Goal: Task Accomplishment & Management: Complete application form

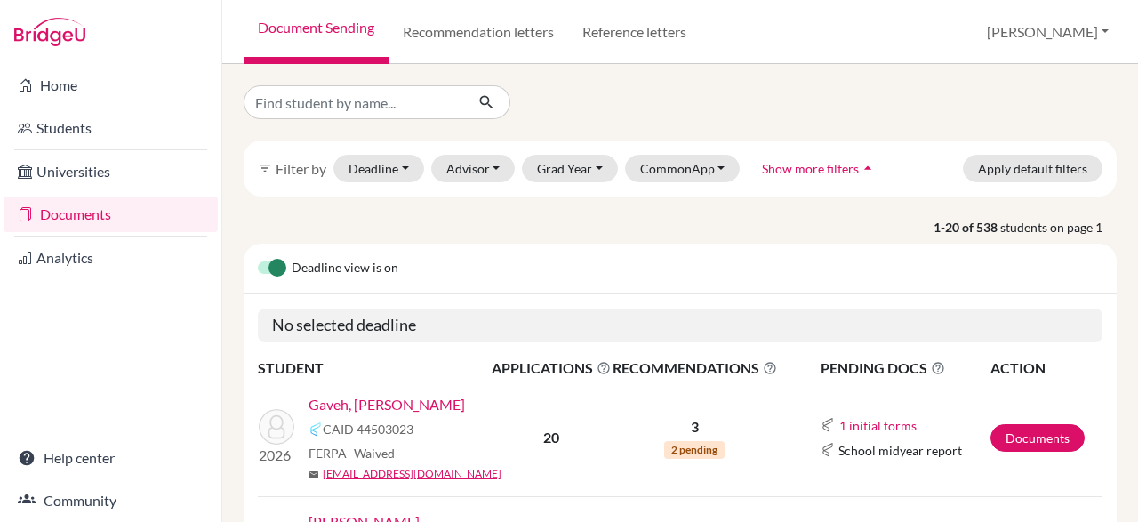
click at [409, 412] on link "Gaveh, [PERSON_NAME]" at bounding box center [387, 404] width 157 height 21
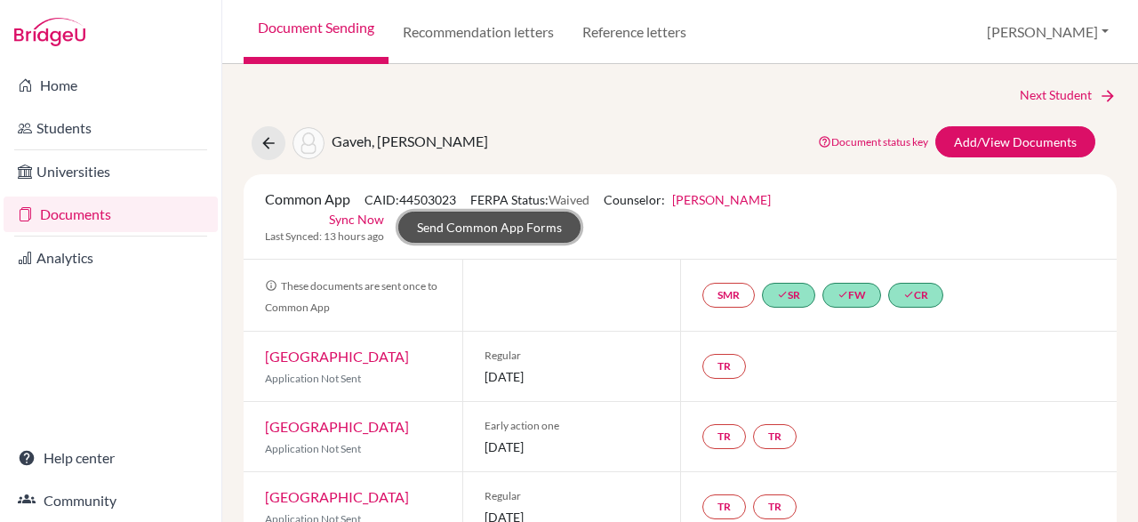
click at [581, 221] on link "Send Common App Forms" at bounding box center [489, 227] width 182 height 31
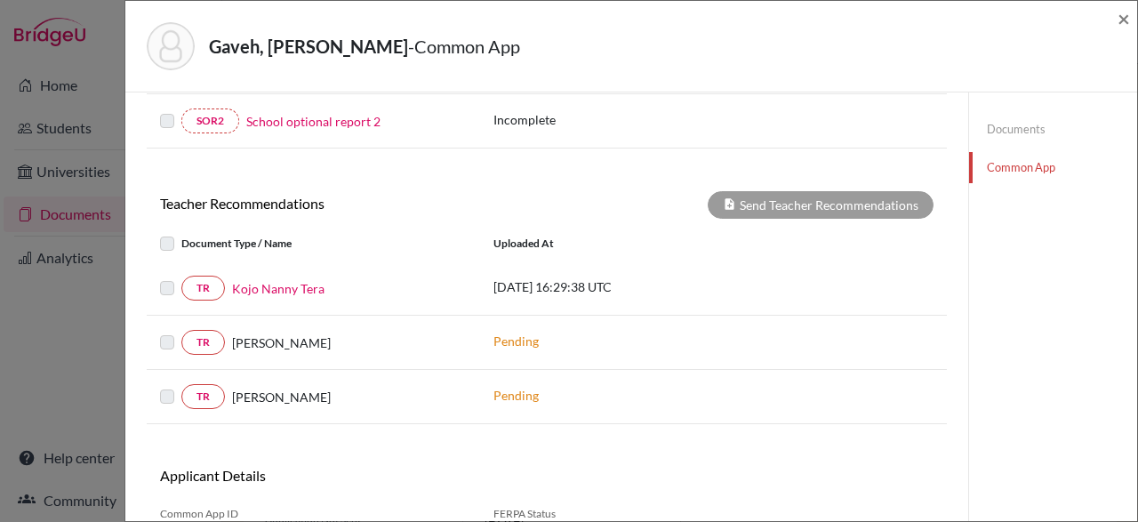
scroll to position [667, 0]
click at [252, 286] on link "Kojo Nanny Tera" at bounding box center [278, 288] width 92 height 19
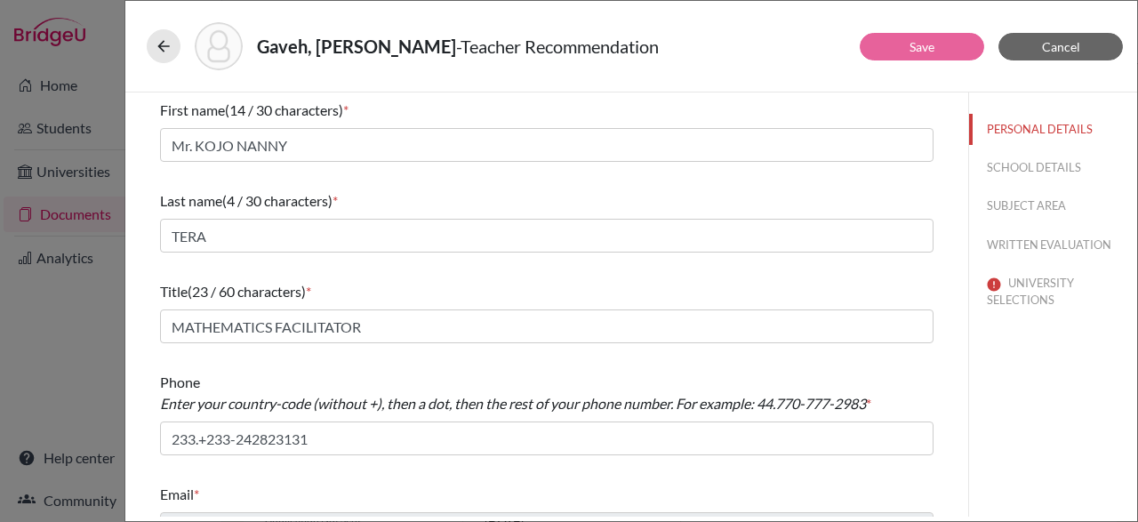
scroll to position [36, 0]
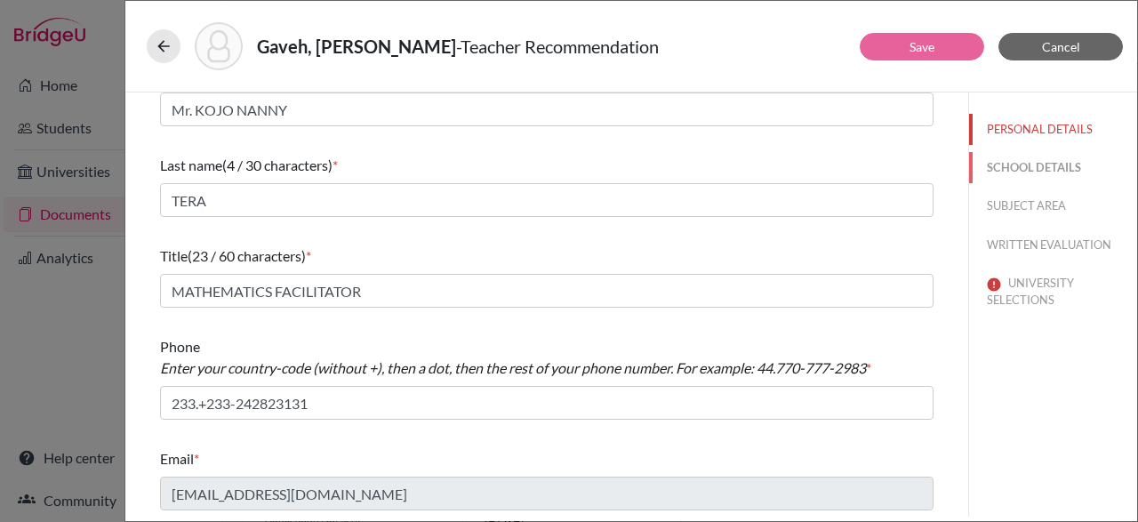
click at [1075, 174] on button "SCHOOL DETAILS" at bounding box center [1053, 167] width 168 height 31
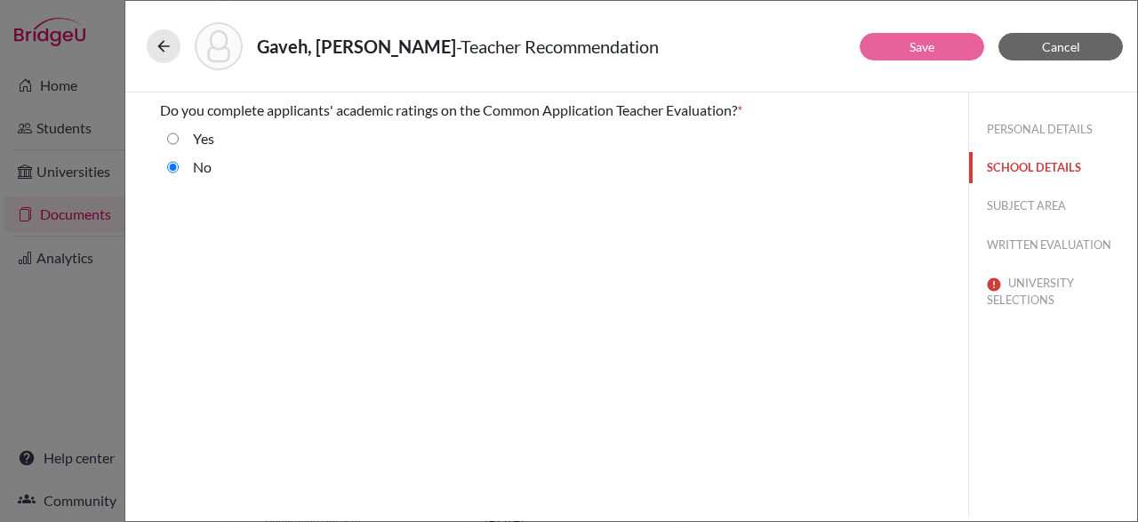
scroll to position [0, 0]
click at [1062, 215] on button "SUBJECT AREA" at bounding box center [1053, 205] width 168 height 31
select select "0"
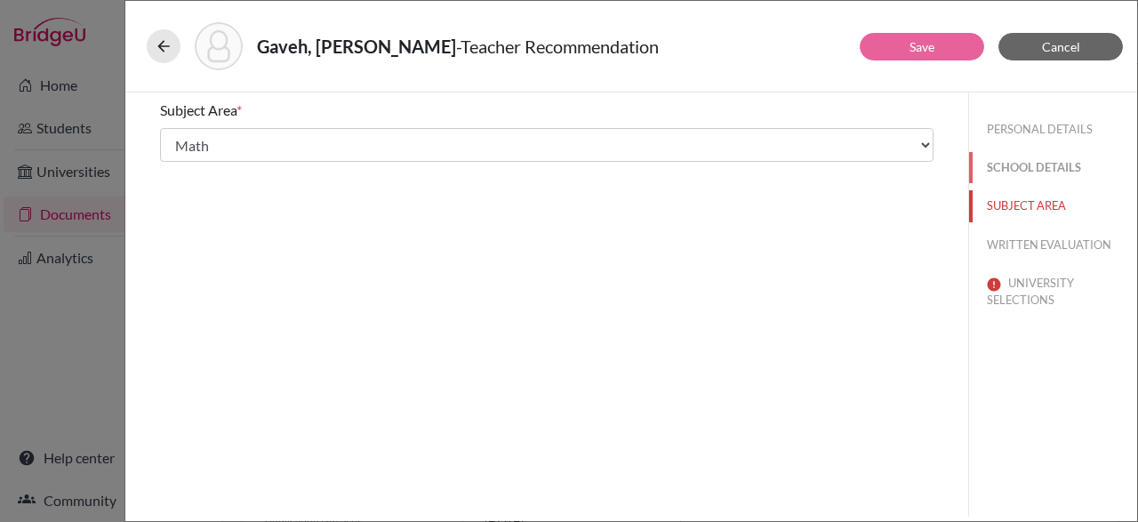
click at [1067, 173] on button "SCHOOL DETAILS" at bounding box center [1053, 167] width 168 height 31
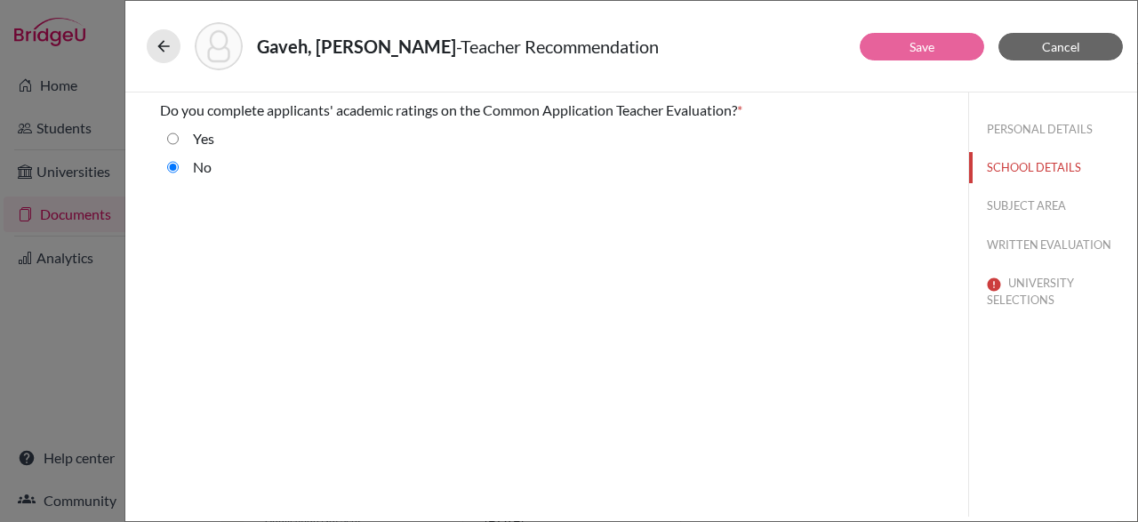
click at [149, 127] on div "Do you complete applicants' academic ratings on the Common Application Teacher …" at bounding box center [547, 142] width 816 height 100
click at [163, 137] on div "Yes" at bounding box center [547, 142] width 774 height 28
click at [166, 137] on div "Yes" at bounding box center [547, 142] width 774 height 28
click at [170, 138] on input "Yes" at bounding box center [173, 138] width 12 height 21
radio input "true"
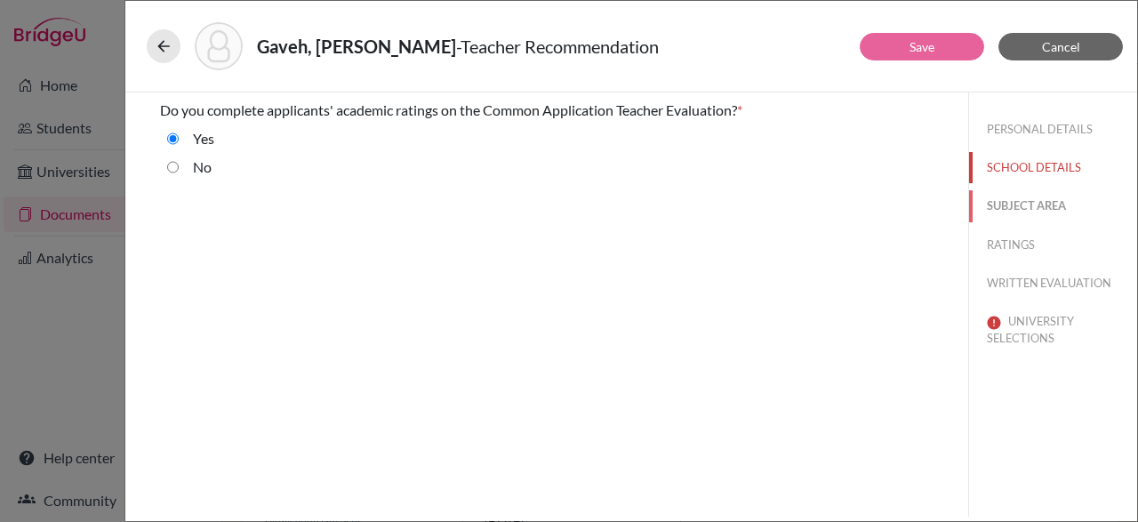
click at [1052, 208] on button "SUBJECT AREA" at bounding box center [1053, 205] width 168 height 31
select select "0"
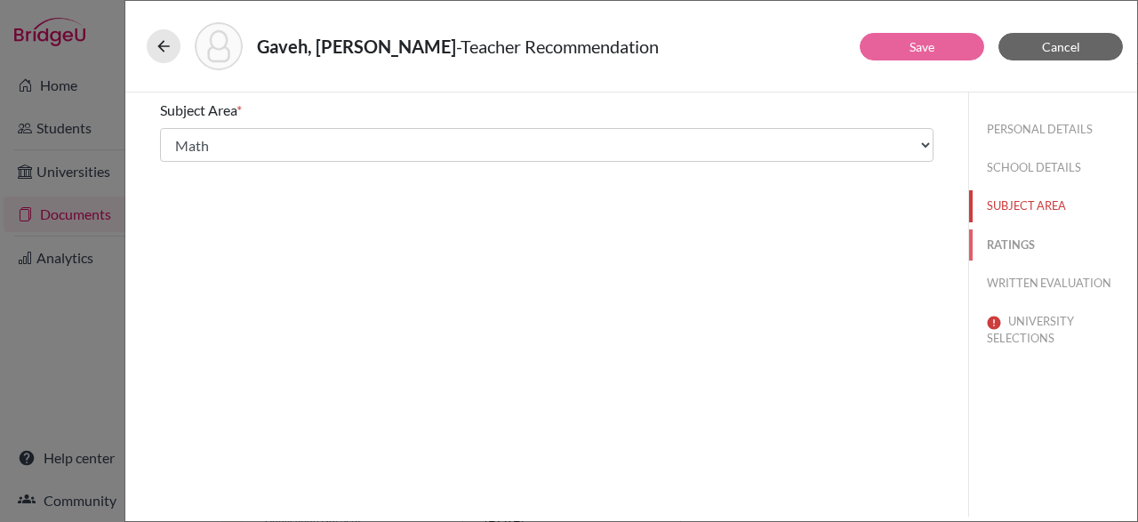
click at [1025, 245] on button "RATINGS" at bounding box center [1053, 244] width 168 height 31
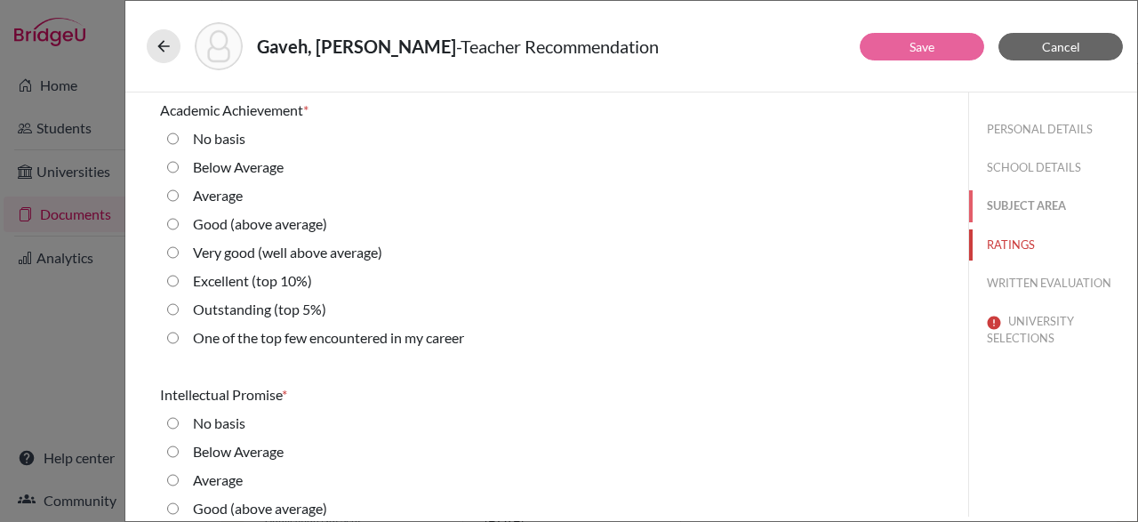
click at [1047, 204] on button "SUBJECT AREA" at bounding box center [1053, 205] width 168 height 31
select select "0"
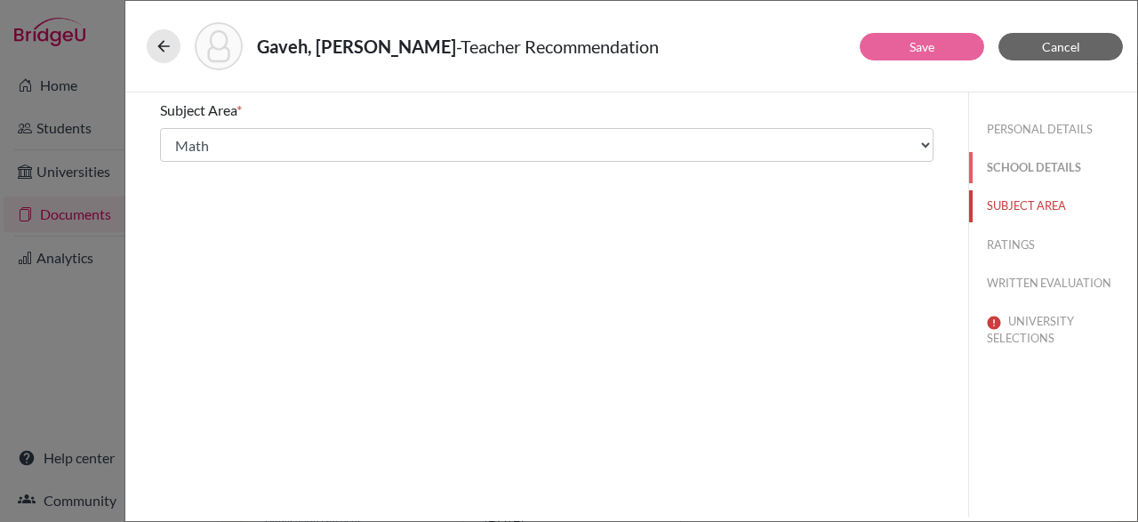
click at [1042, 164] on button "SCHOOL DETAILS" at bounding box center [1053, 167] width 168 height 31
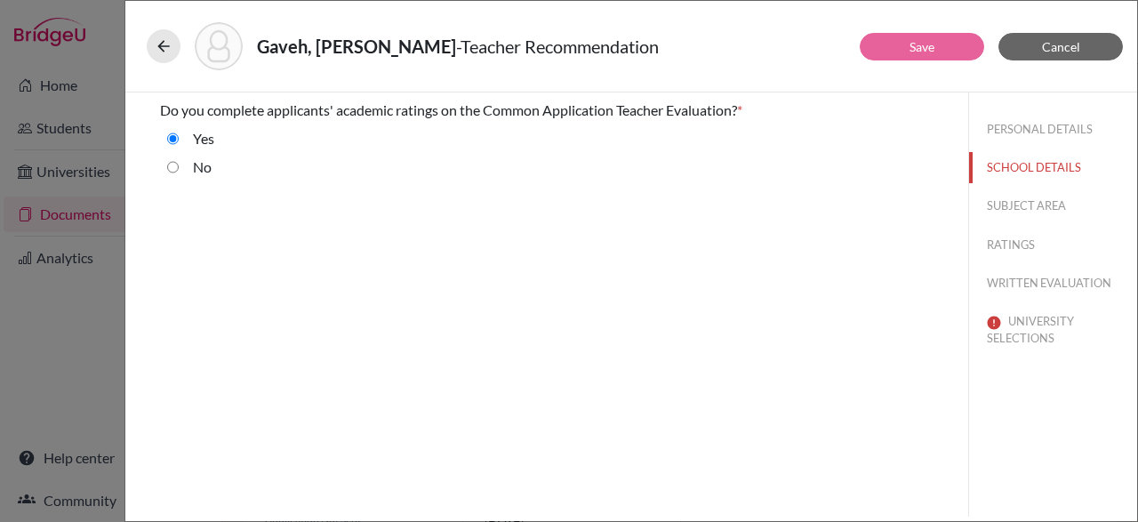
click at [175, 170] on input "No" at bounding box center [173, 167] width 12 height 21
radio input "true"
click at [1040, 413] on div "PERSONAL DETAILS SCHOOL DETAILS SUBJECT AREA WRITTEN EVALUATION UNIVERSITY SELE…" at bounding box center [1052, 304] width 169 height 424
click at [1089, 245] on button "WRITTEN EVALUATION" at bounding box center [1053, 244] width 168 height 31
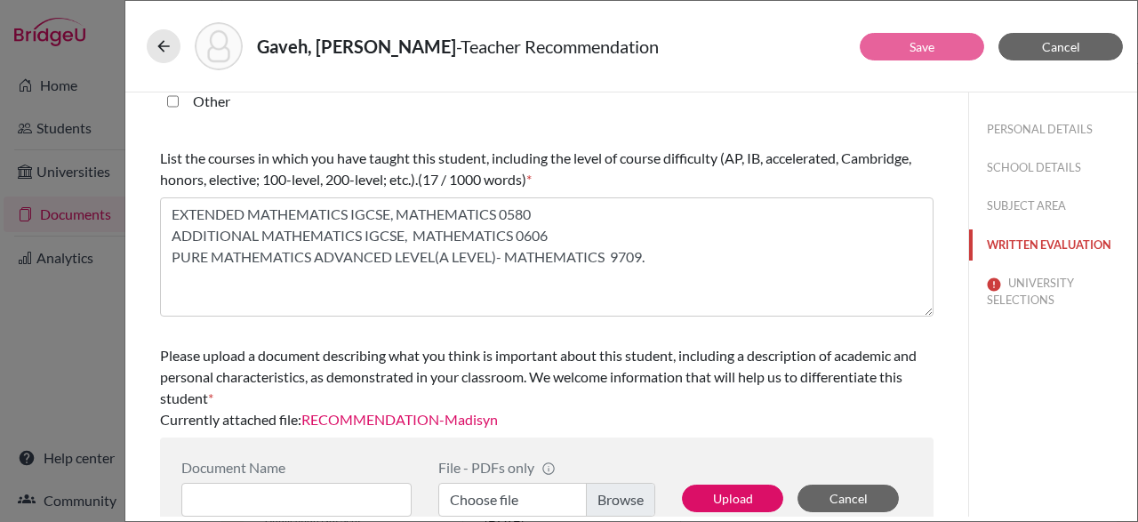
scroll to position [601, 0]
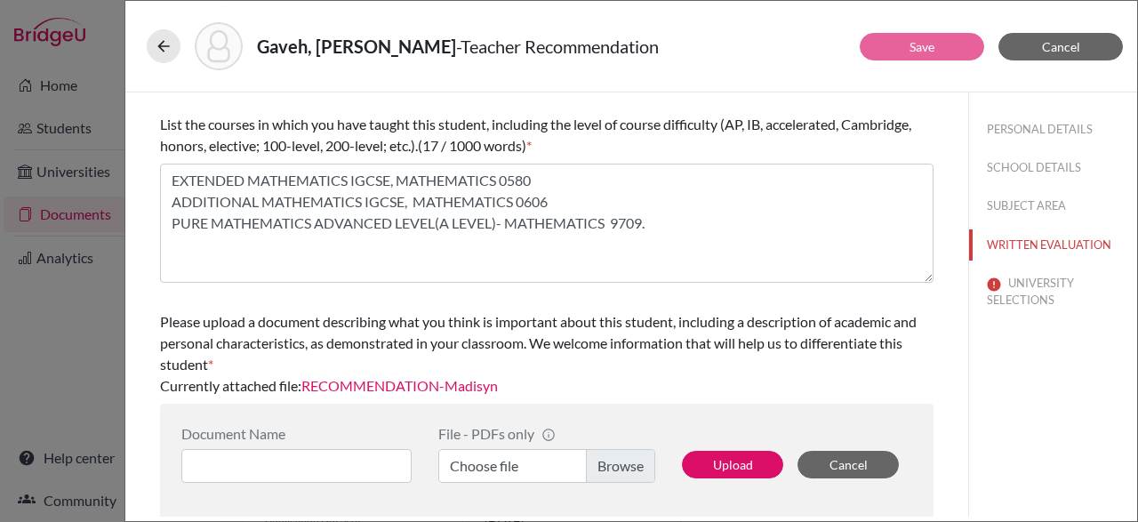
click at [421, 394] on div "Please upload a document describing what you think is important about this stud…" at bounding box center [547, 354] width 774 height 100
click at [362, 395] on div "Please upload a document describing what you think is important about this stud…" at bounding box center [547, 354] width 774 height 100
click at [346, 381] on link "RECOMMENDATION-Madisyn" at bounding box center [399, 385] width 197 height 17
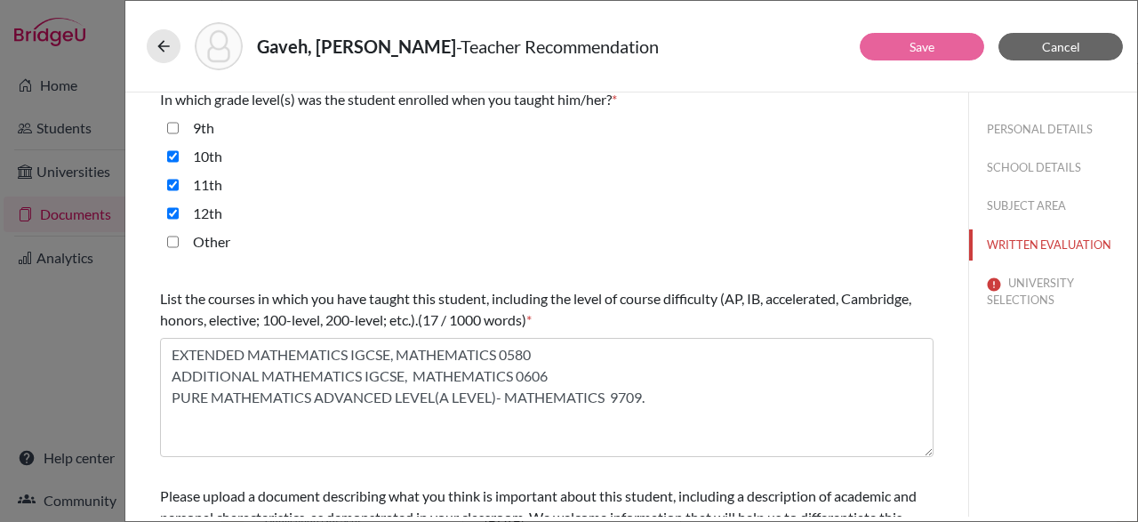
scroll to position [427, 0]
click at [1020, 134] on button "PERSONAL DETAILS" at bounding box center [1053, 129] width 168 height 31
type input "233.+233-242823131"
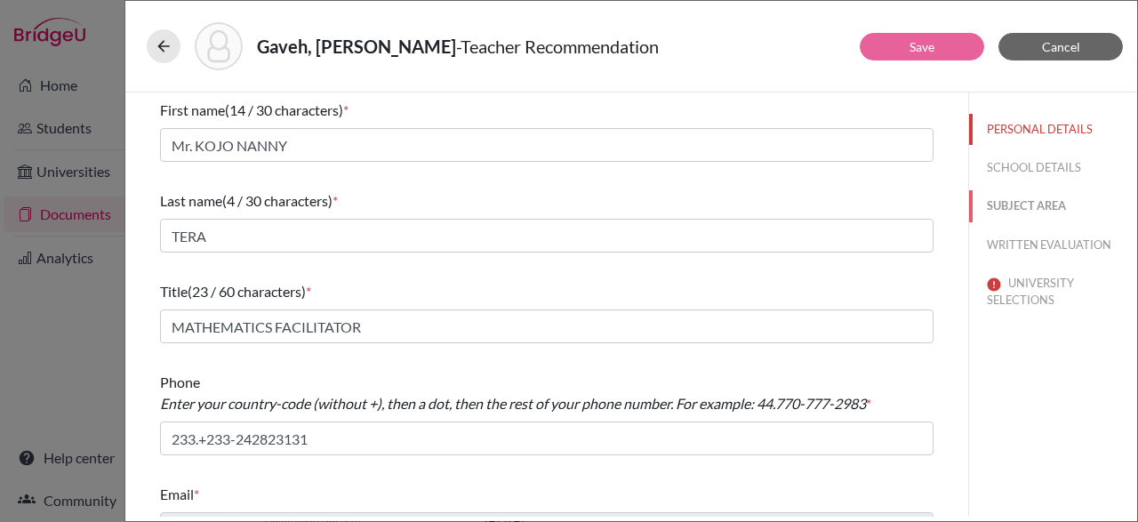
click at [1023, 202] on button "SUBJECT AREA" at bounding box center [1053, 205] width 168 height 31
select select "0"
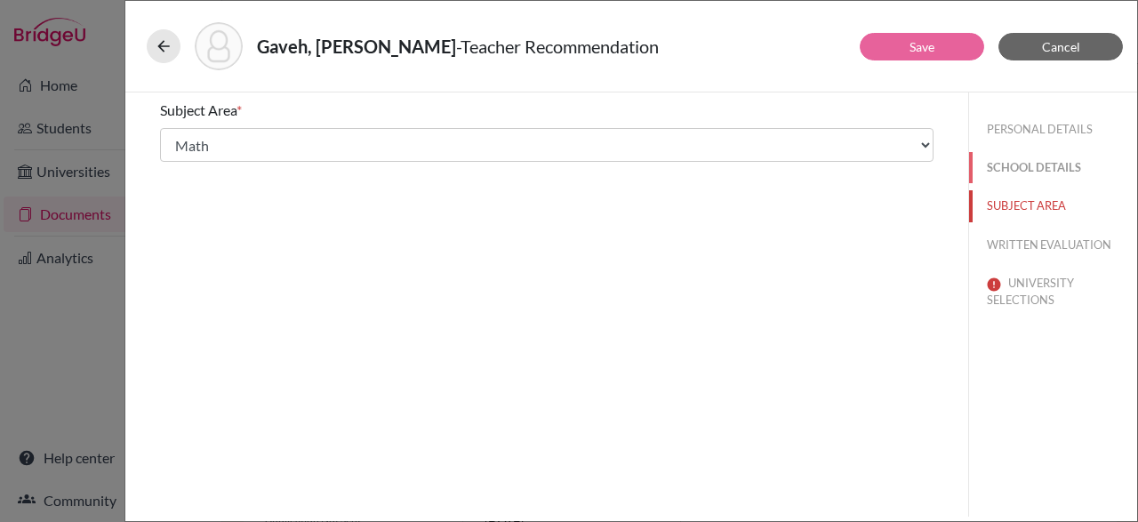
click at [1007, 165] on button "SCHOOL DETAILS" at bounding box center [1053, 167] width 168 height 31
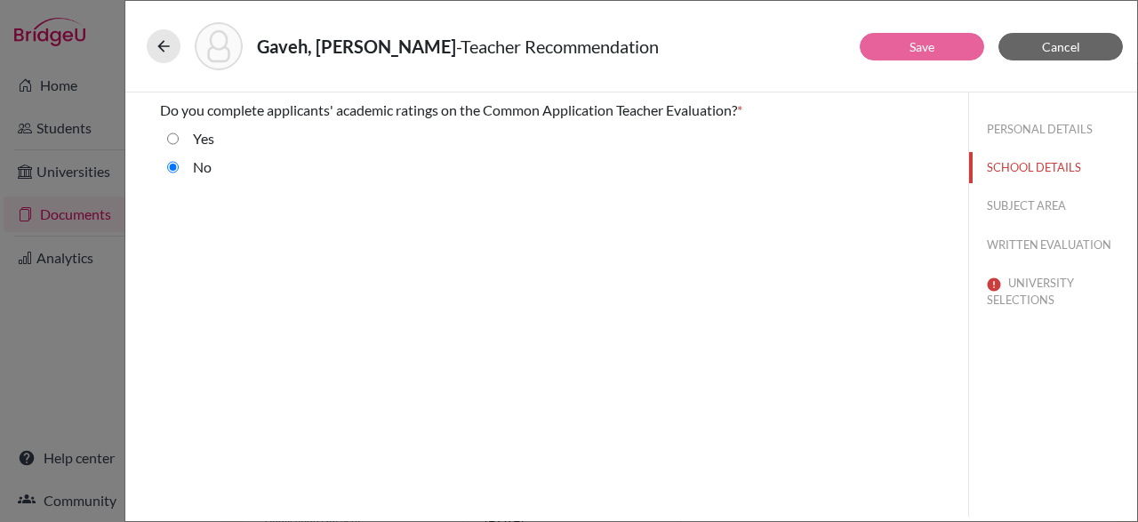
click at [270, 275] on div "Do you complete applicants' academic ratings on the Common Application Teacher …" at bounding box center [546, 304] width 843 height 424
click at [242, 237] on div "Do you complete applicants' academic ratings on the Common Application Teacher …" at bounding box center [546, 304] width 843 height 424
click at [167, 136] on input "Yes" at bounding box center [173, 138] width 12 height 21
radio input "true"
